Goal: Information Seeking & Learning: Learn about a topic

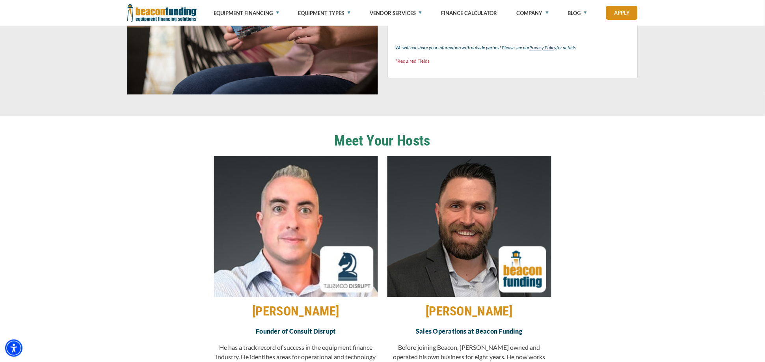
scroll to position [639, 0]
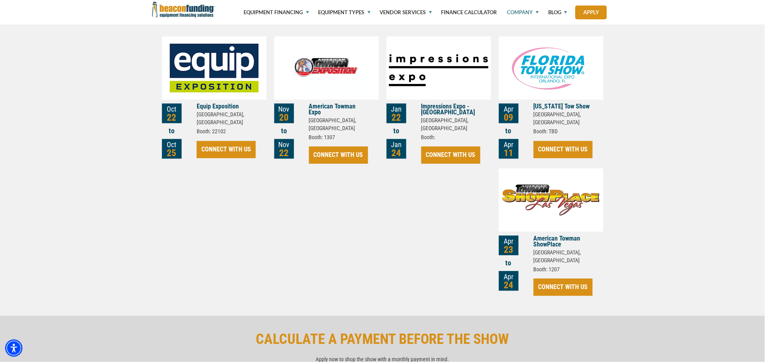
scroll to position [404, 0]
